Goal: Task Accomplishment & Management: Use online tool/utility

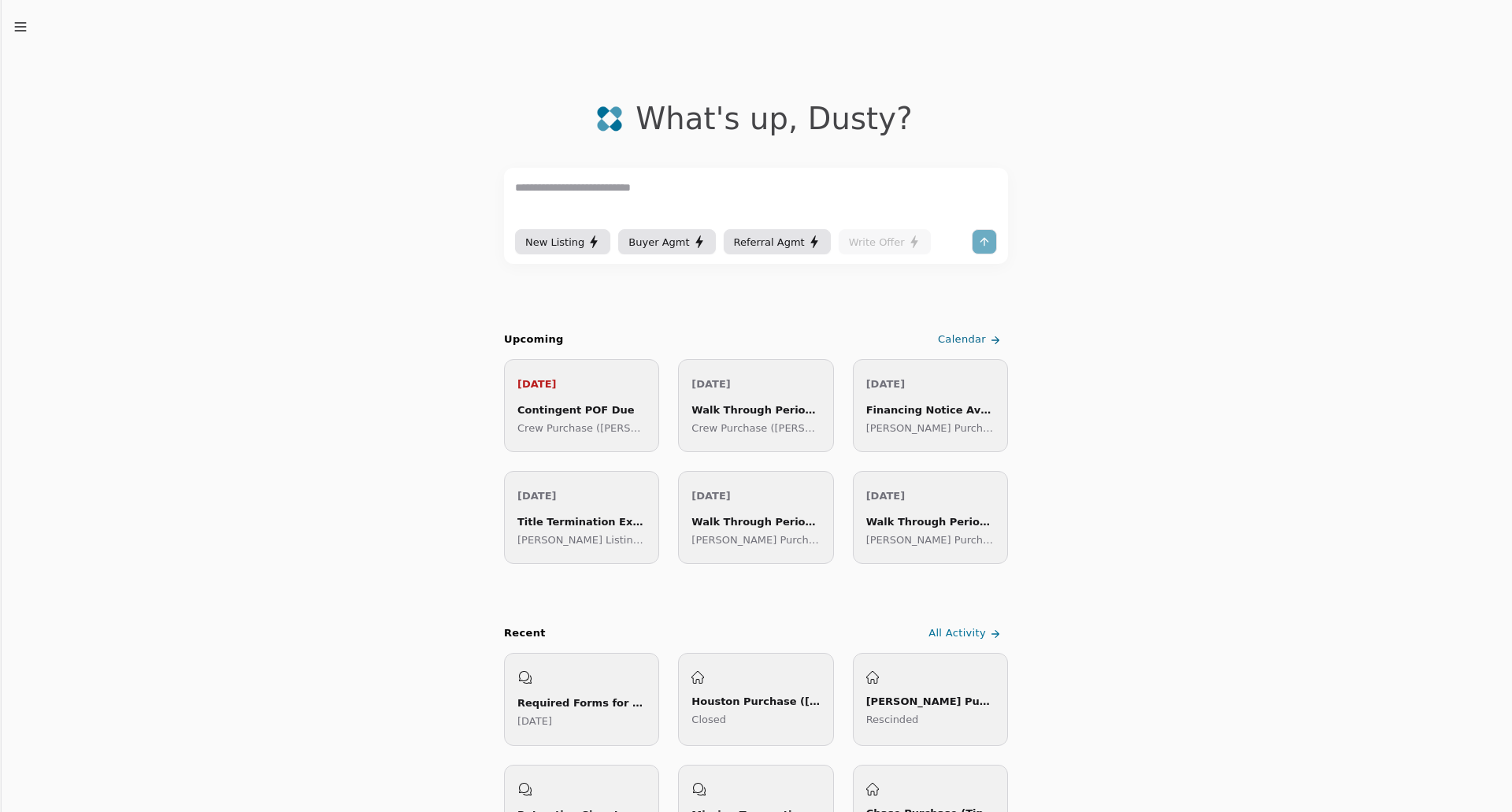
click at [25, 25] on icon "button" at bounding box center [21, 27] width 16 height 16
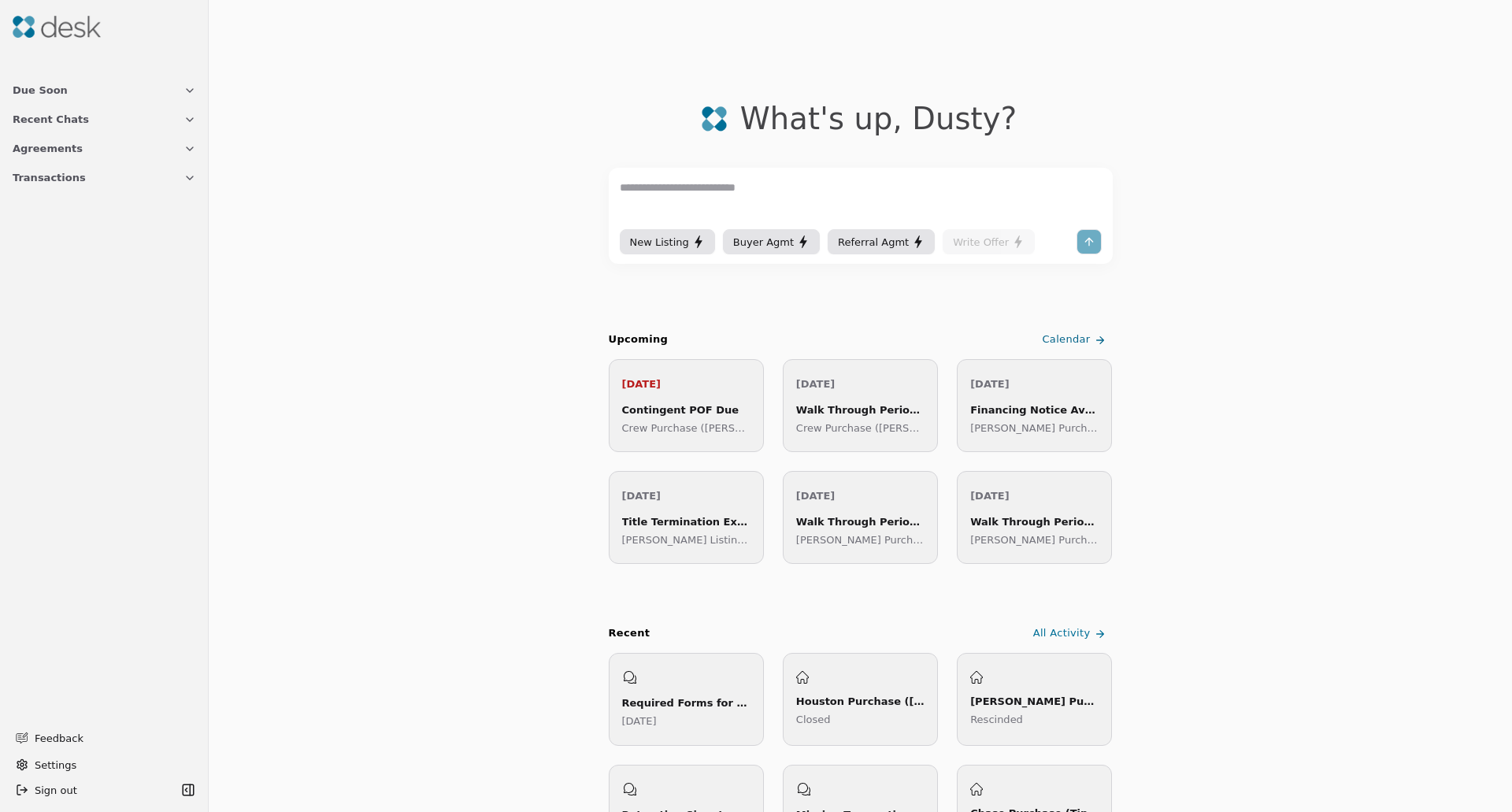
click at [80, 172] on button "Transactions" at bounding box center [104, 177] width 202 height 29
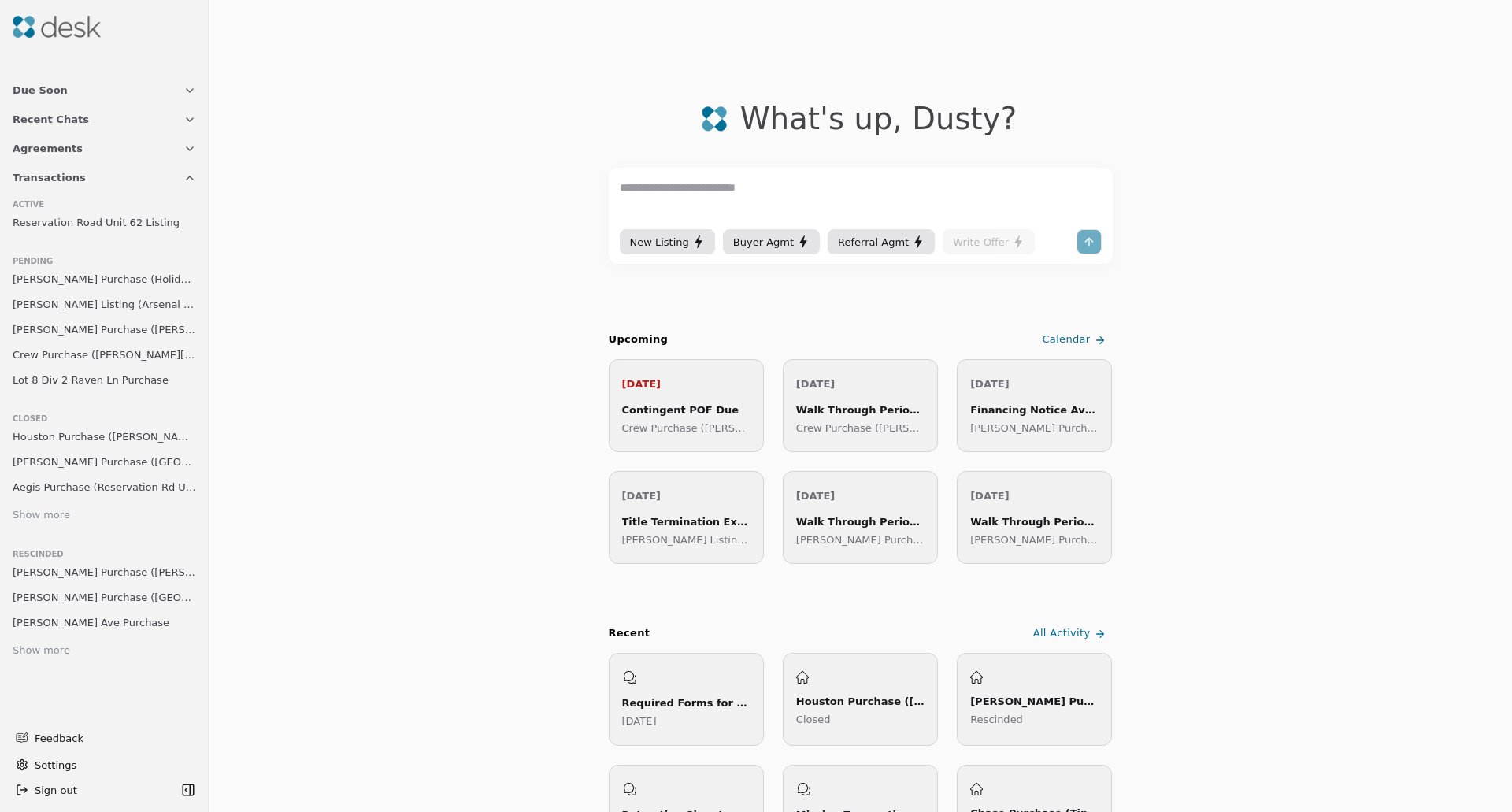
click at [97, 378] on span "Lot 8 Div 2 Raven Ln Purchase" at bounding box center [90, 380] width 156 height 17
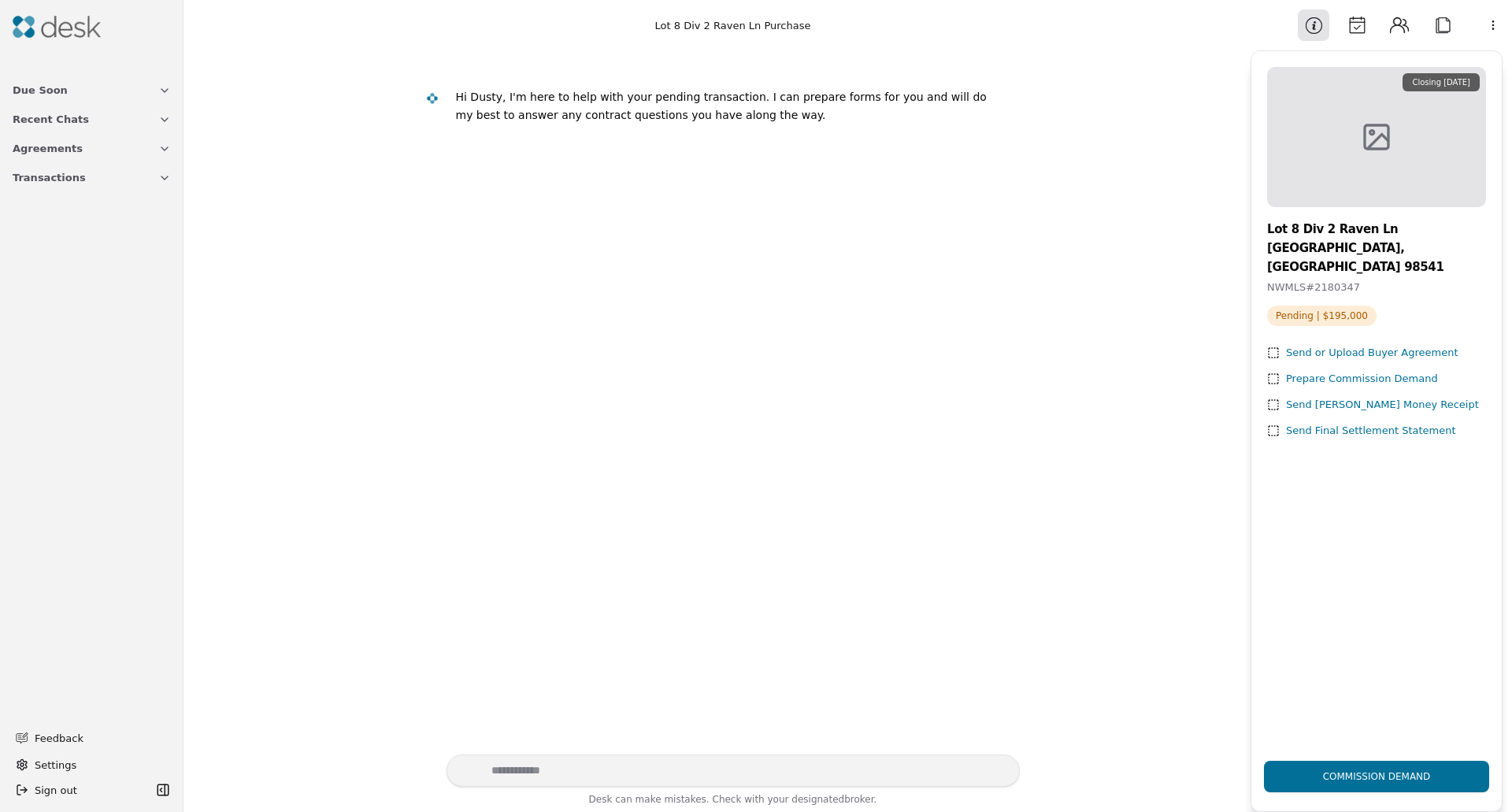
click at [74, 176] on button "Transactions" at bounding box center [92, 177] width 177 height 29
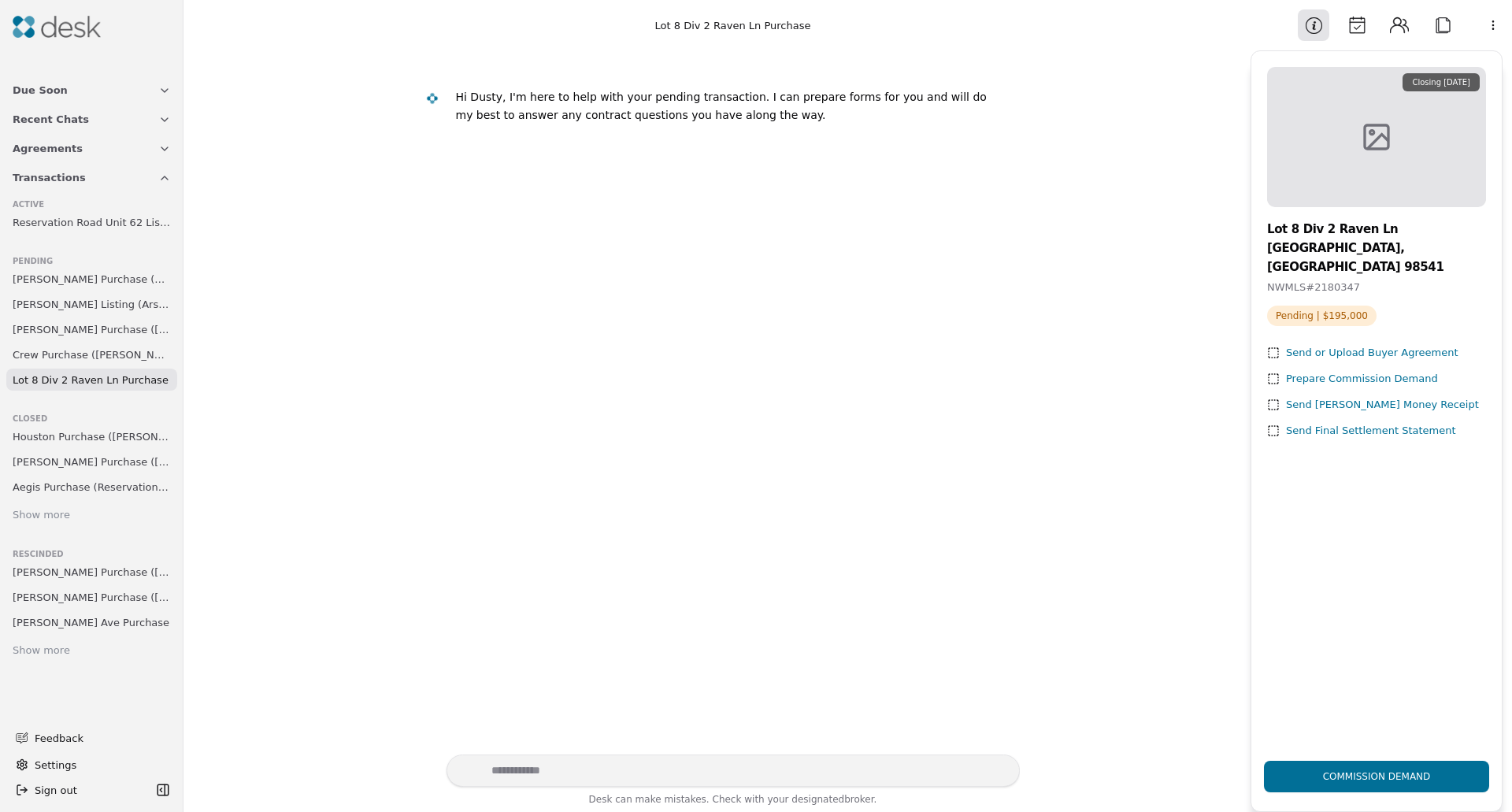
click at [41, 644] on div "Show more" at bounding box center [41, 651] width 58 height 17
click at [31, 511] on div "Show more" at bounding box center [41, 515] width 58 height 17
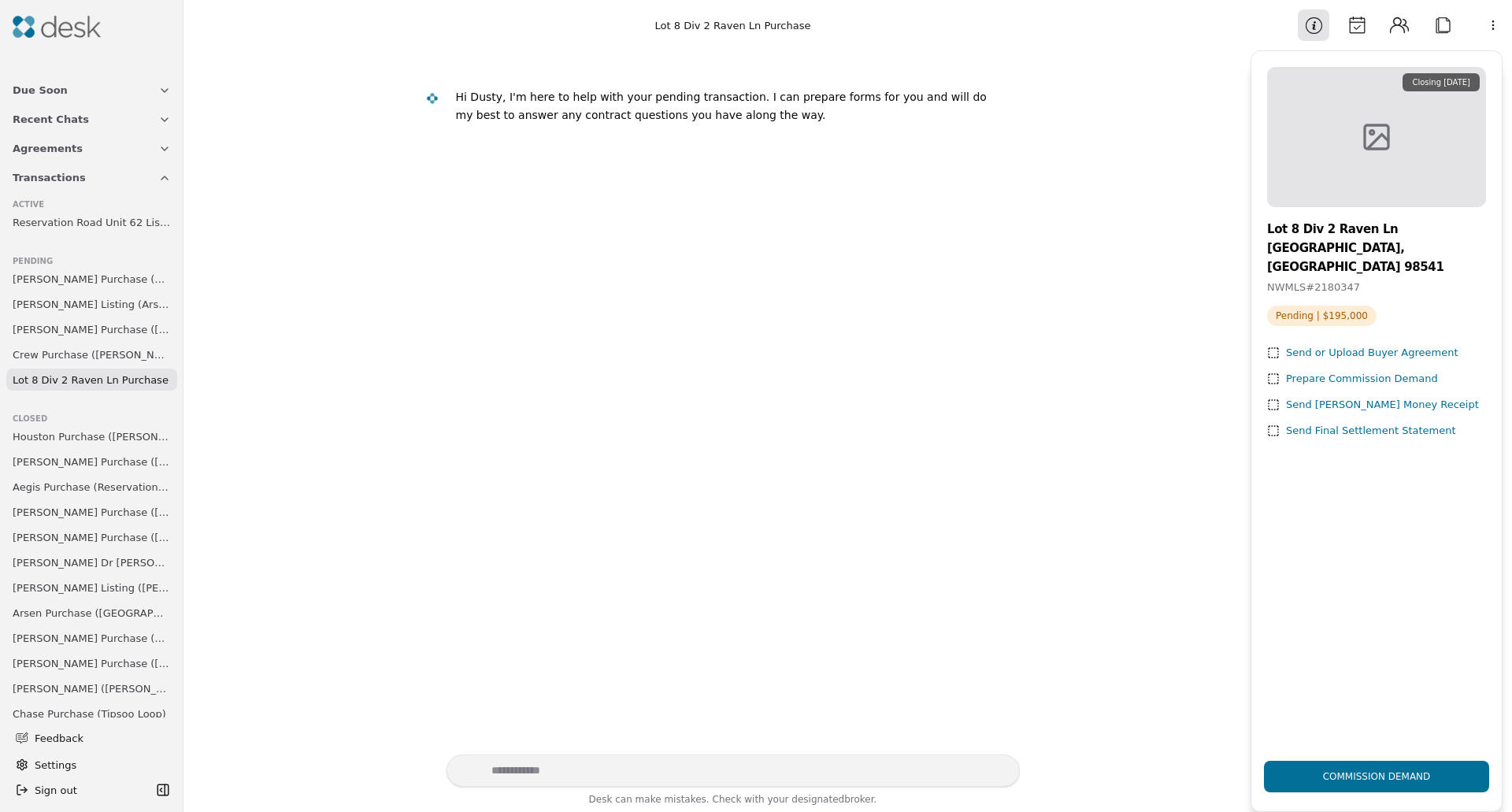
click at [95, 146] on button "Agreements" at bounding box center [92, 148] width 177 height 29
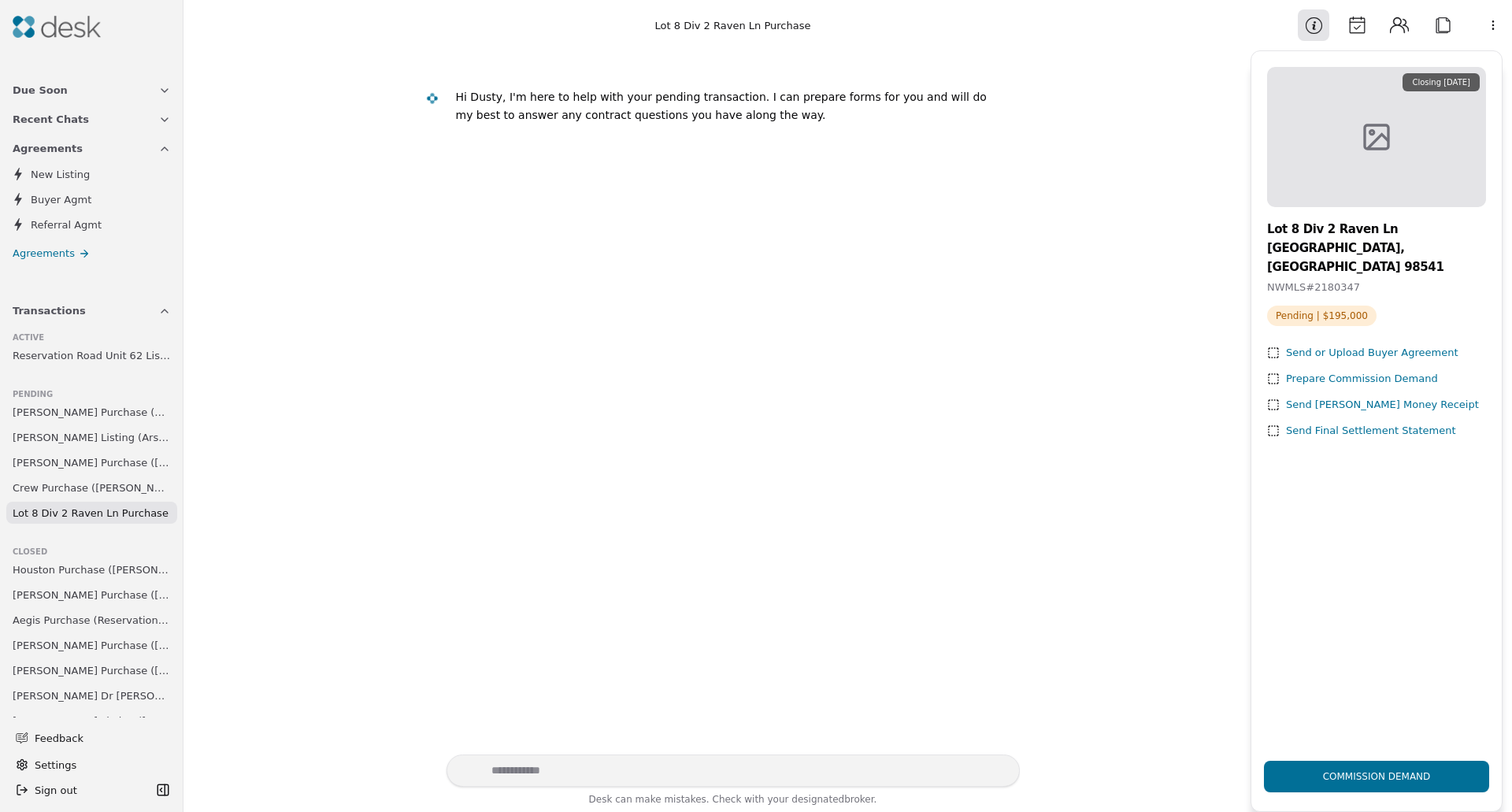
click at [95, 146] on button "Agreements" at bounding box center [92, 148] width 177 height 29
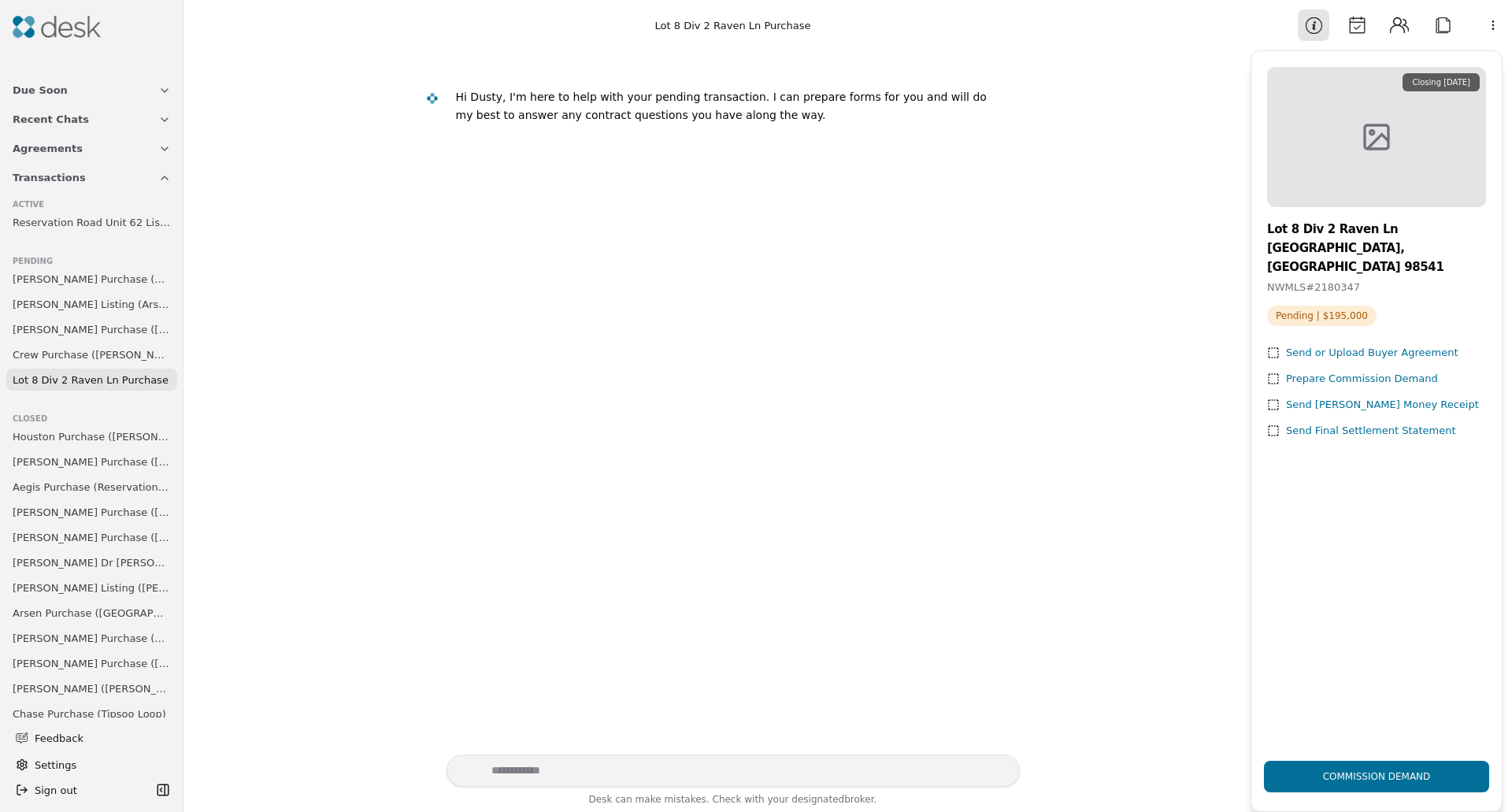
click at [77, 178] on button "Transactions" at bounding box center [92, 177] width 177 height 29
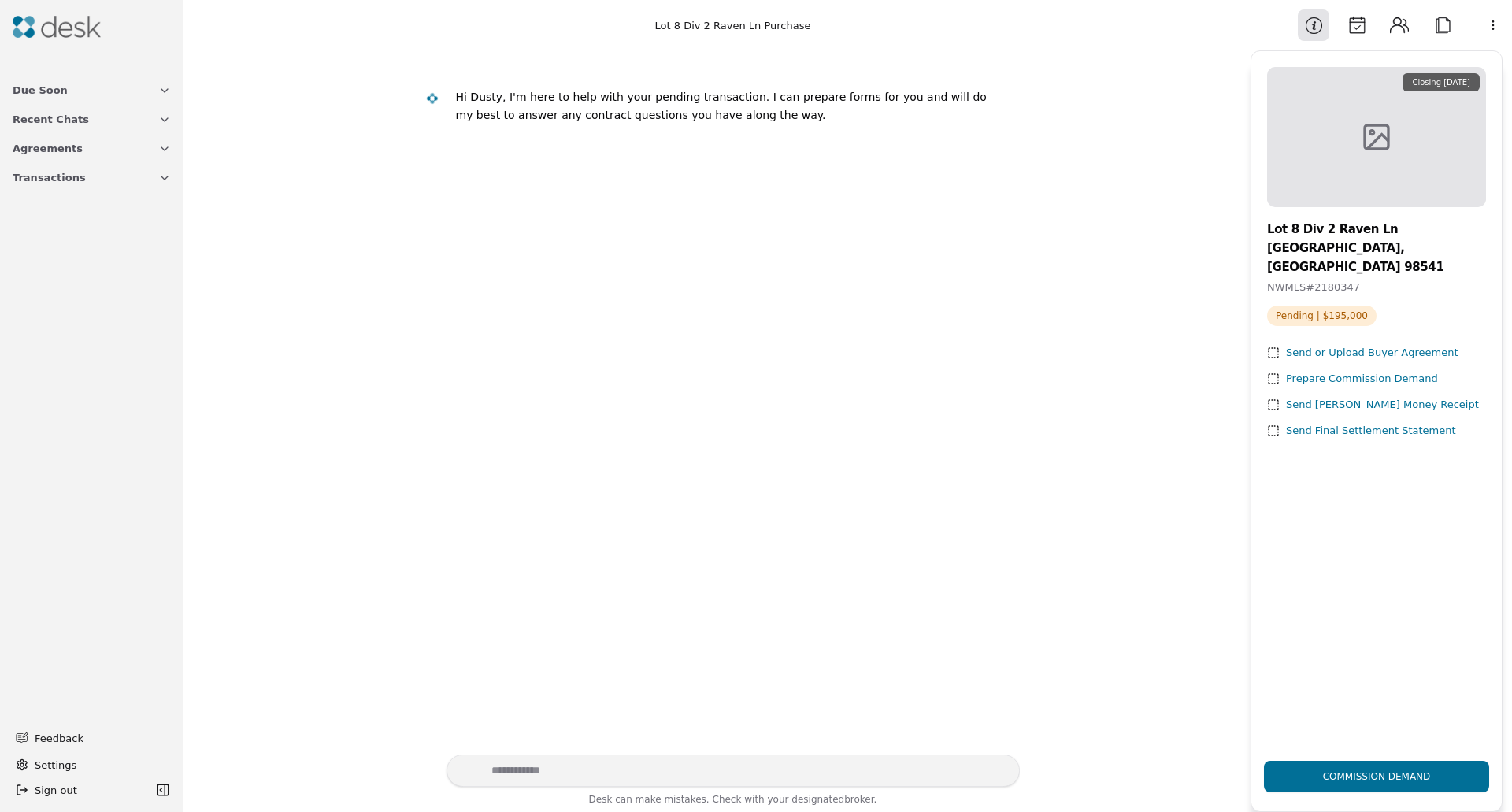
click at [77, 178] on button "Transactions" at bounding box center [92, 177] width 177 height 29
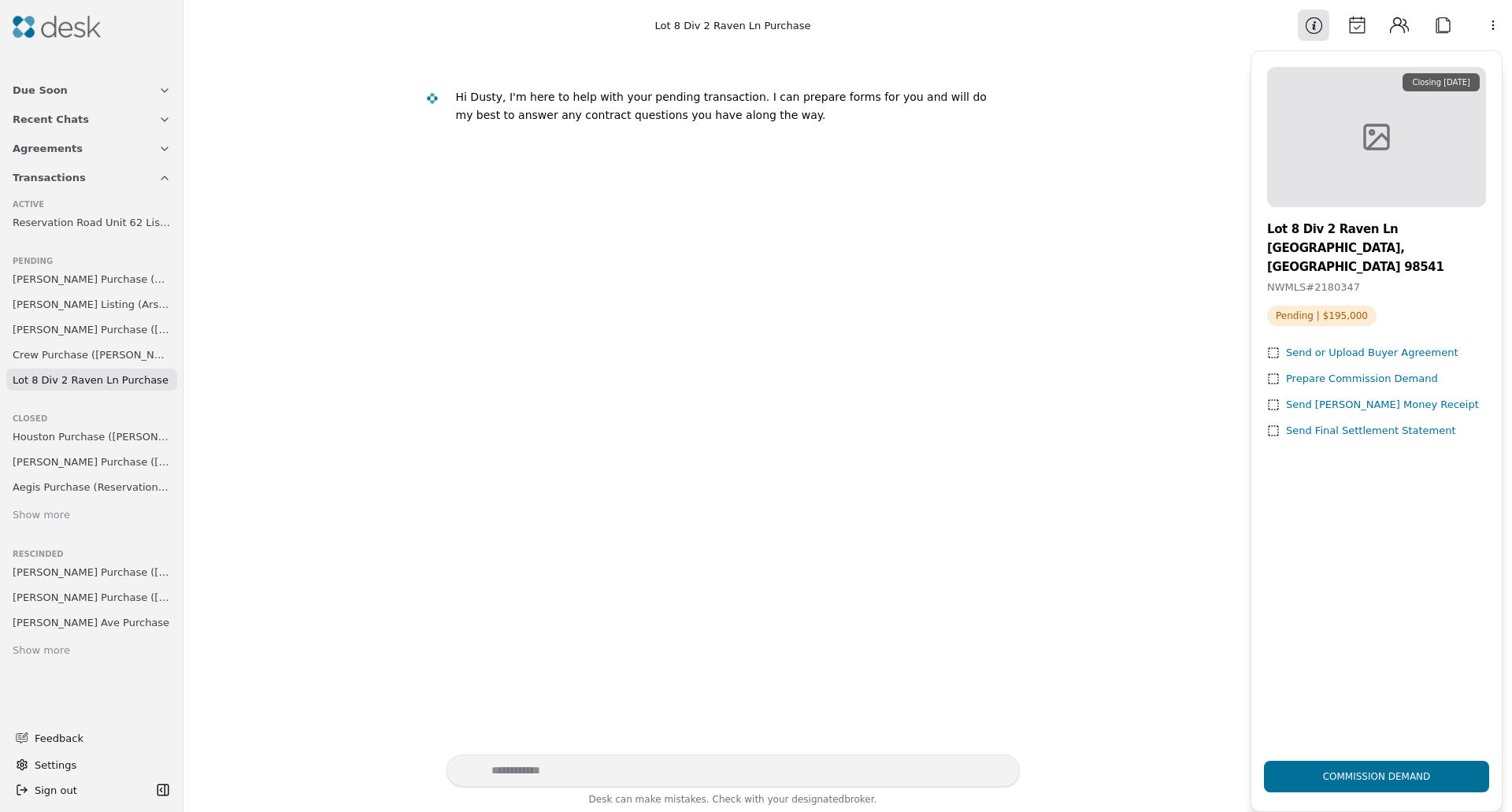
scroll to position [13, 0]
click at [44, 643] on div "Show more" at bounding box center [41, 651] width 58 height 17
click at [120, 383] on span "Lot 8 Div 2 Raven Ln Purchase" at bounding box center [90, 380] width 156 height 17
click at [1391, 371] on div "Prepare Commission Demand" at bounding box center [1363, 379] width 152 height 17
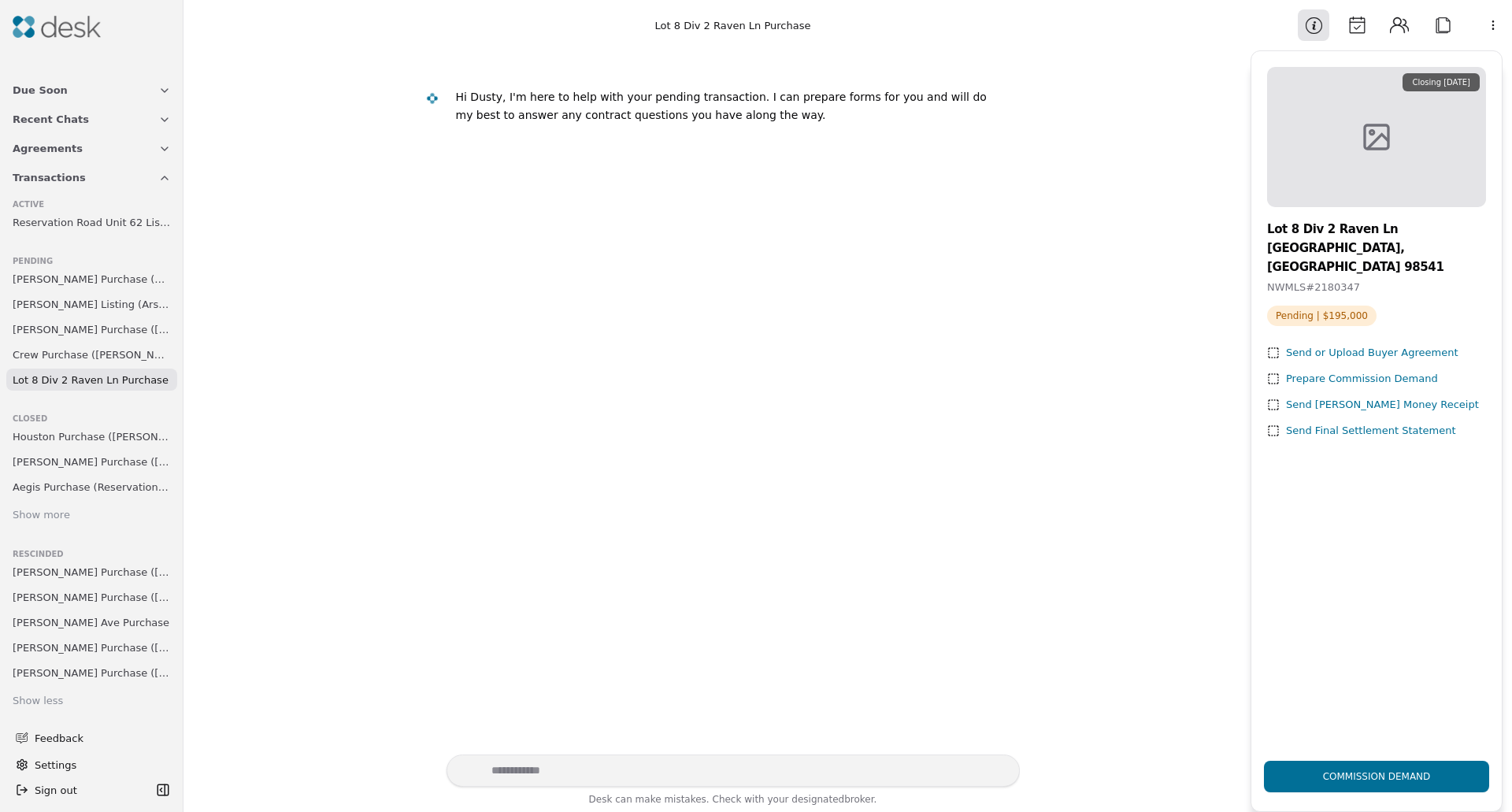
click at [116, 146] on button "Agreements" at bounding box center [92, 148] width 177 height 29
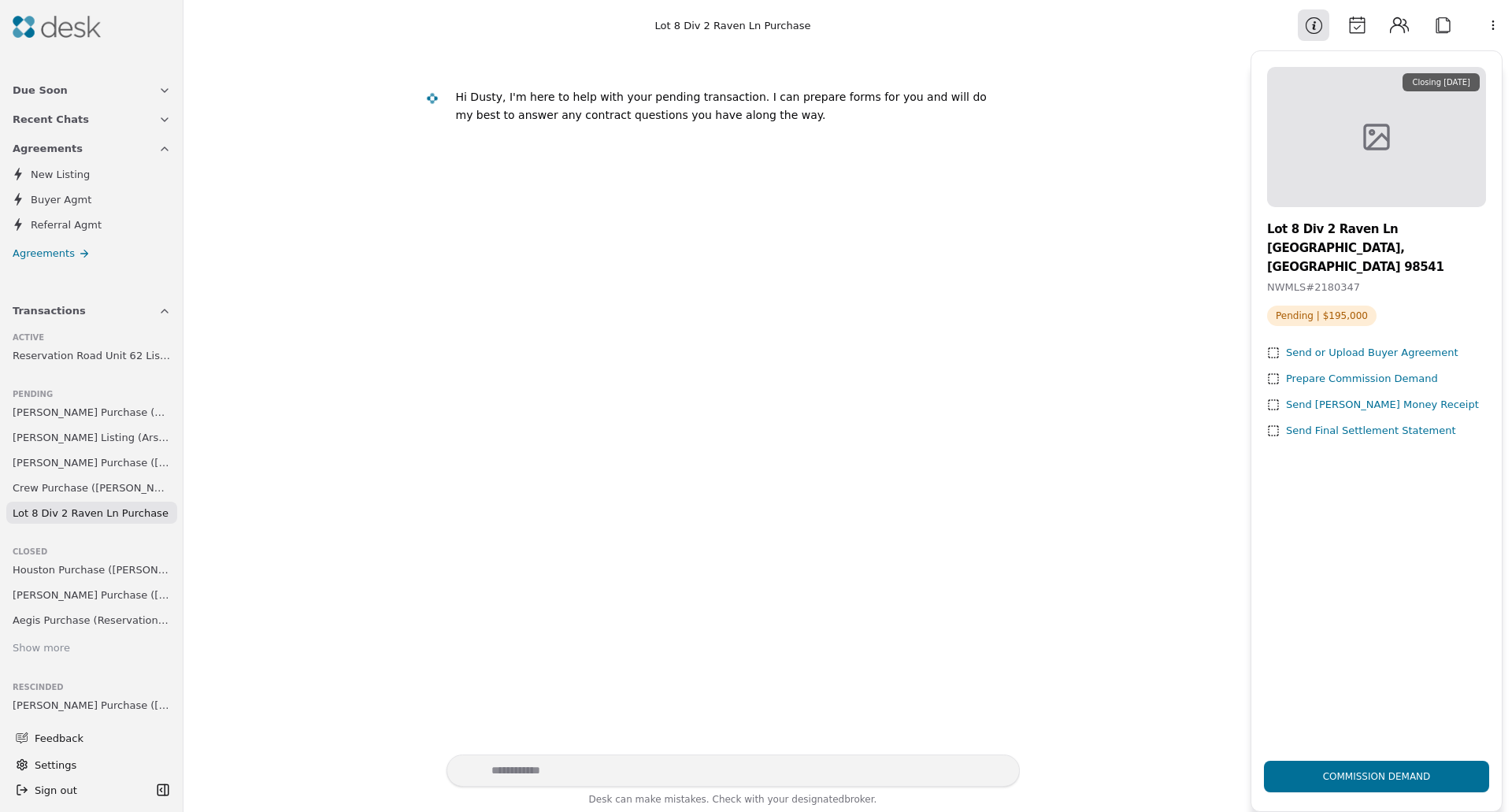
click at [32, 247] on span "Agreements" at bounding box center [43, 253] width 62 height 17
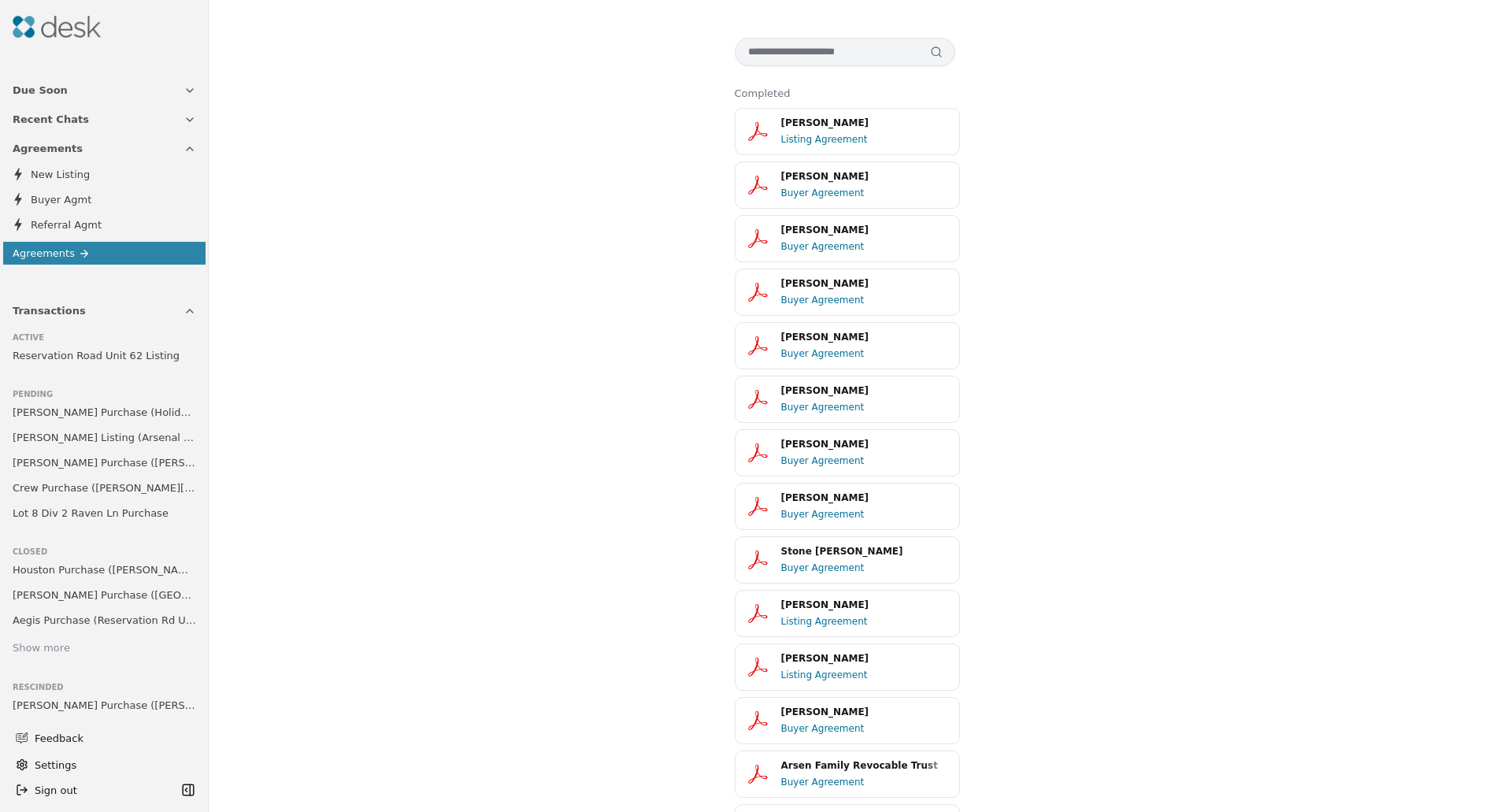
click at [124, 518] on span "Lot 8 Div 2 Raven Ln Purchase" at bounding box center [90, 512] width 156 height 17
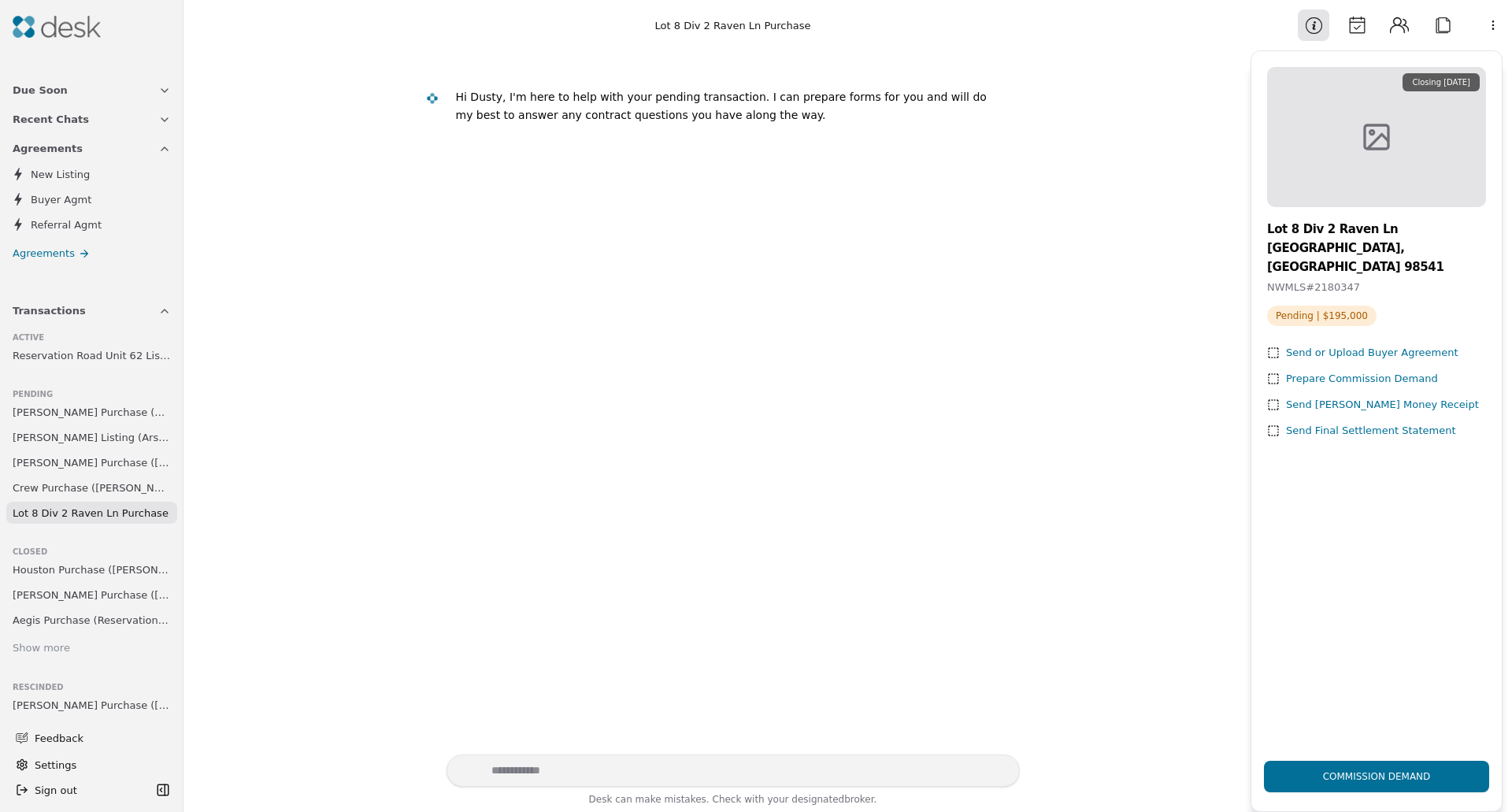
click at [1363, 371] on div "Prepare Commission Demand" at bounding box center [1363, 379] width 152 height 17
